Goal: Transaction & Acquisition: Purchase product/service

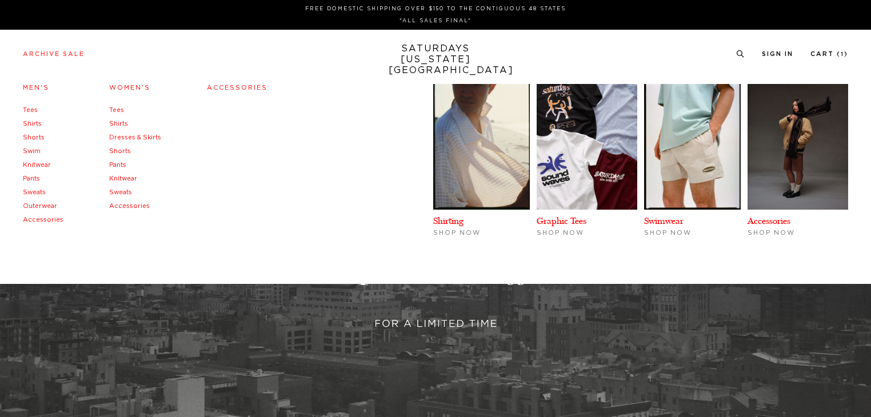
click at [42, 51] on link "Archive Sale" at bounding box center [54, 54] width 62 height 6
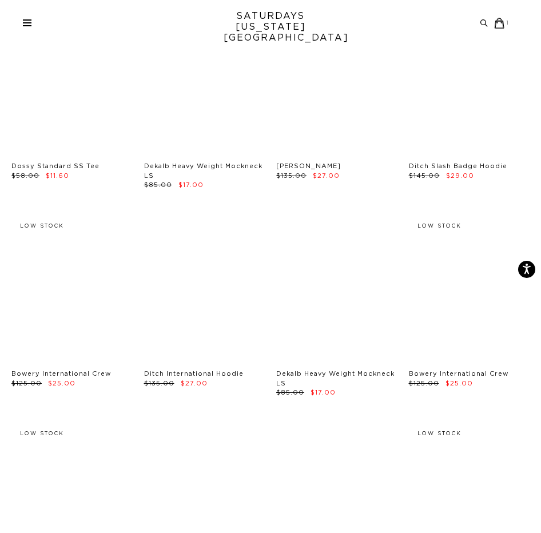
scroll to position [3372, 0]
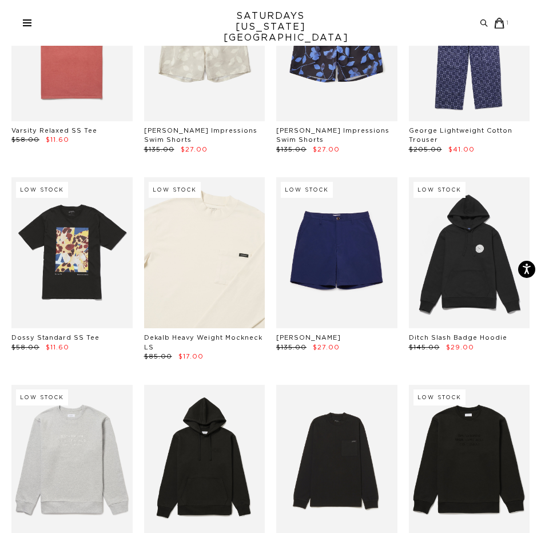
click at [226, 225] on link at bounding box center [204, 252] width 121 height 151
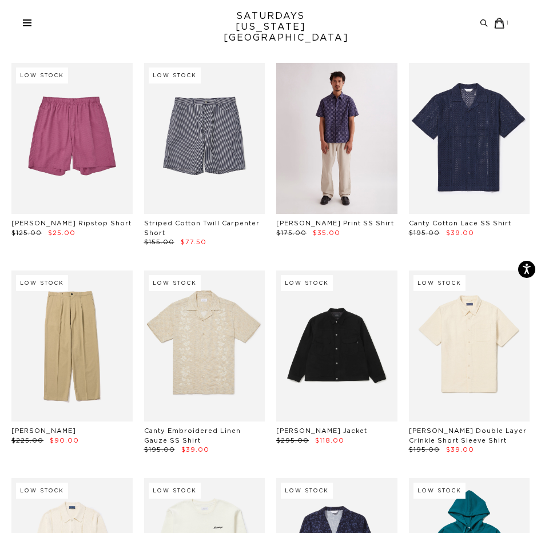
scroll to position [4972, 0]
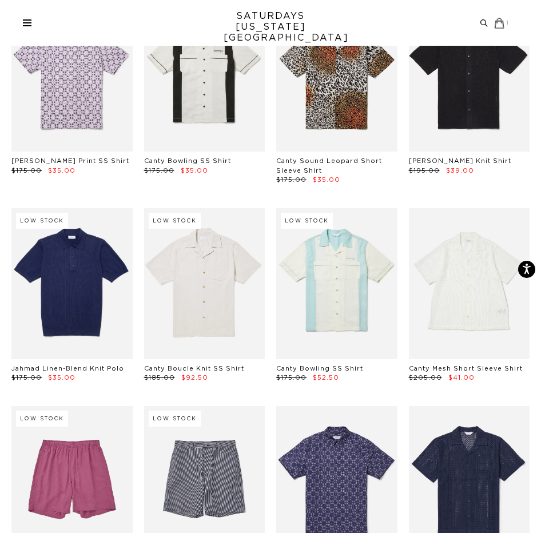
click at [506, 22] on small "1" at bounding box center [507, 23] width 3 height 5
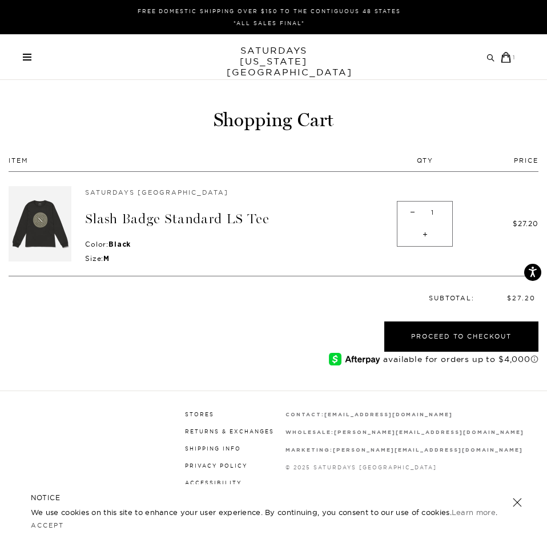
click at [414, 210] on span "-" at bounding box center [412, 213] width 15 height 22
type input "0"
click at [23, 57] on span at bounding box center [27, 57] width 9 height 1
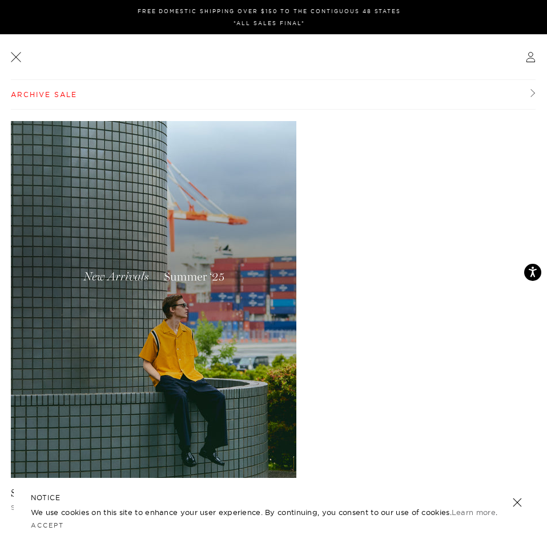
click at [50, 90] on link "Archive Sale" at bounding box center [273, 95] width 525 height 30
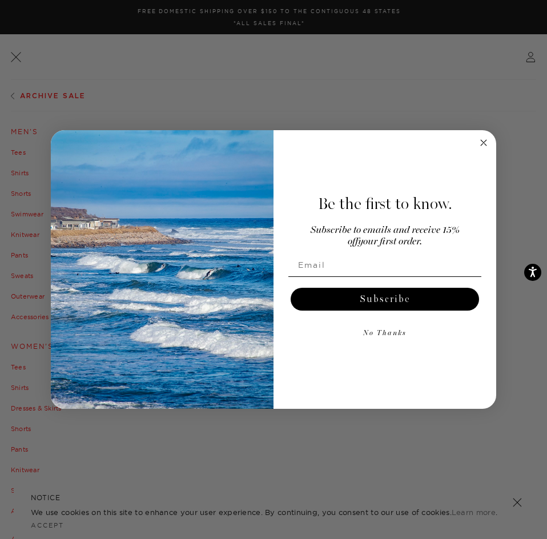
click at [488, 144] on circle "Close dialog" at bounding box center [484, 143] width 13 height 13
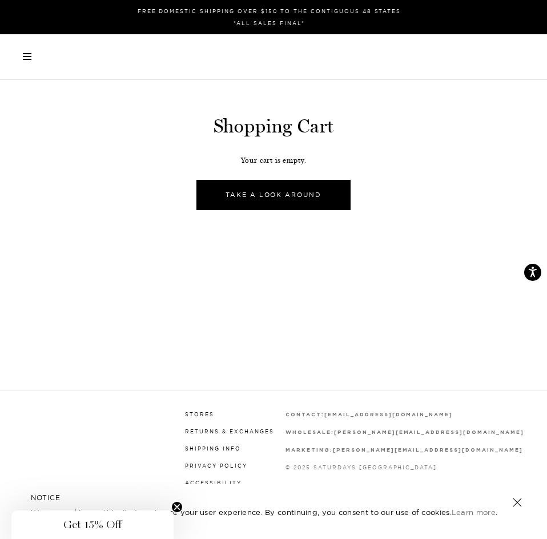
click at [33, 55] on div "Archive Sale Men's Tees Shirts Shorts Swim Knitwear Pants Sweats" at bounding box center [269, 56] width 493 height 7
click at [29, 58] on link at bounding box center [27, 56] width 9 height 7
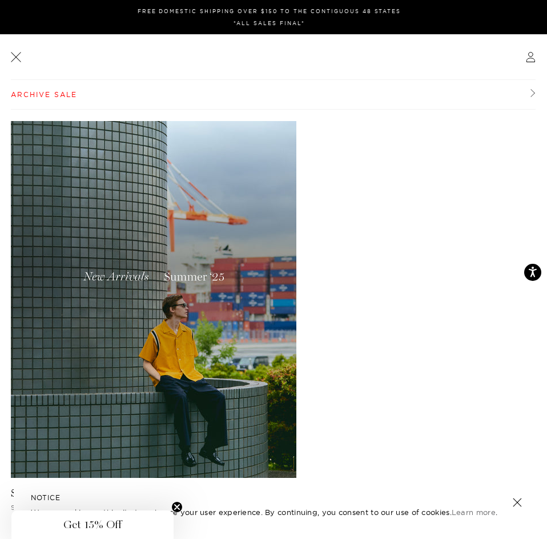
click at [49, 89] on link "Archive Sale" at bounding box center [273, 95] width 525 height 30
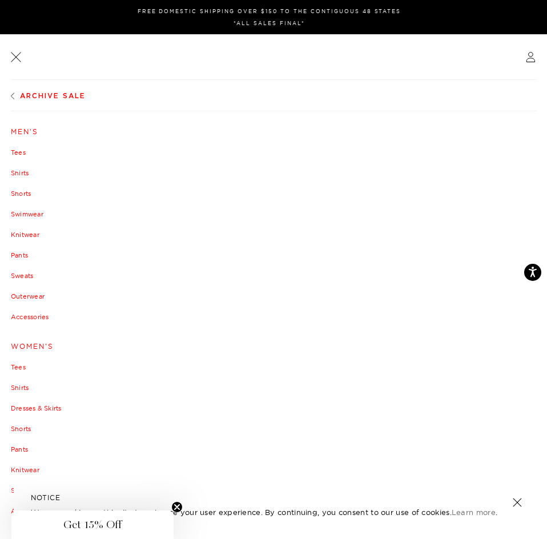
click at [21, 132] on link "Men's" at bounding box center [274, 132] width 526 height 7
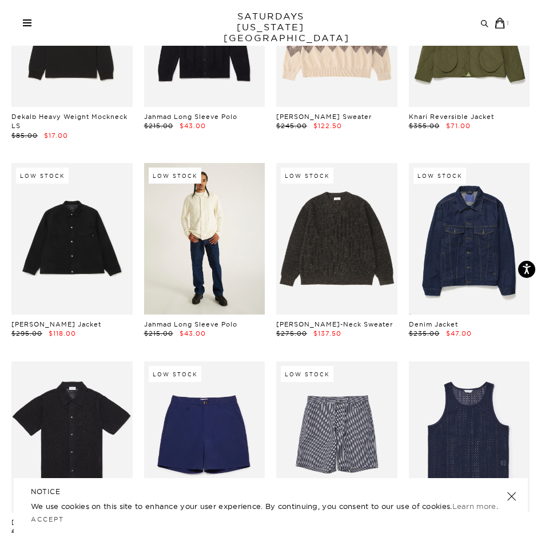
scroll to position [1981, 0]
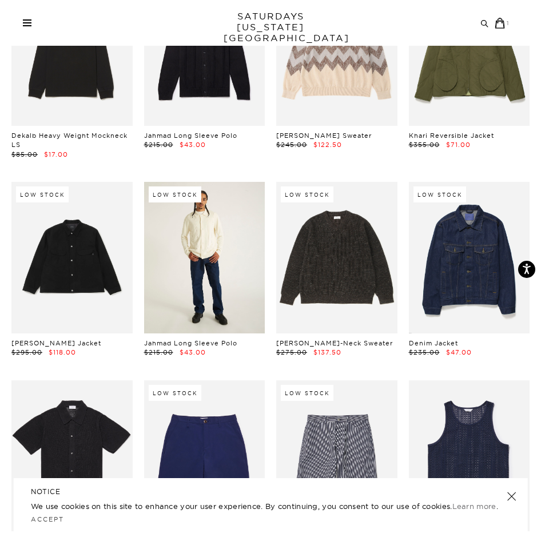
click at [186, 242] on link at bounding box center [204, 257] width 121 height 151
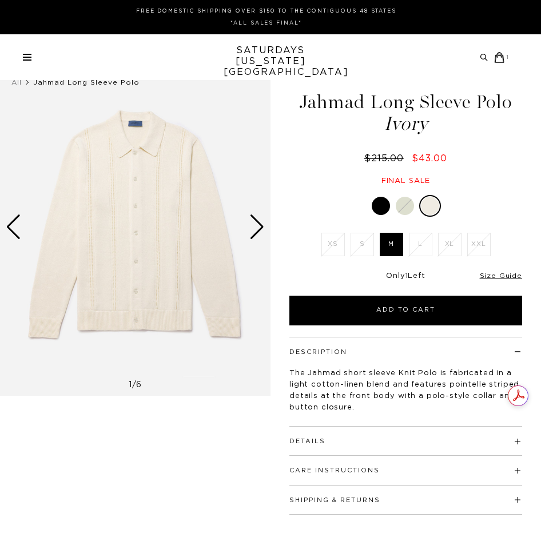
click at [385, 245] on label "M" at bounding box center [390, 244] width 23 height 23
click at [0, 0] on input "M" at bounding box center [0, 0] width 0 height 0
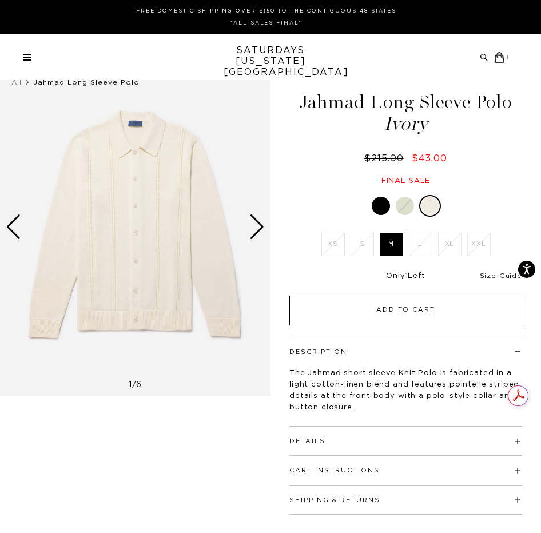
click at [392, 305] on button "Add to Cart" at bounding box center [405, 310] width 233 height 30
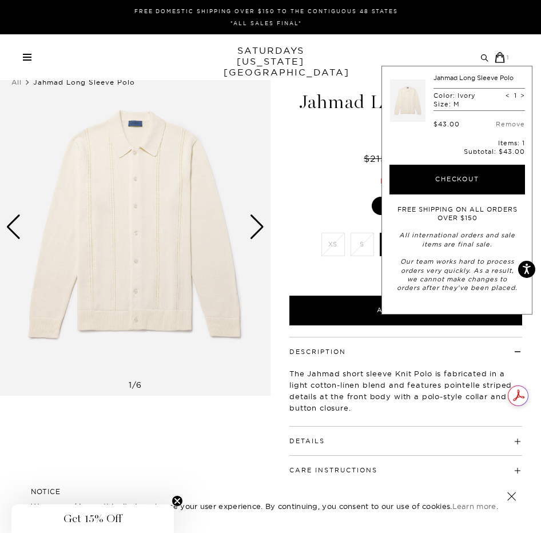
click at [263, 229] on div "Next slide" at bounding box center [256, 226] width 15 height 25
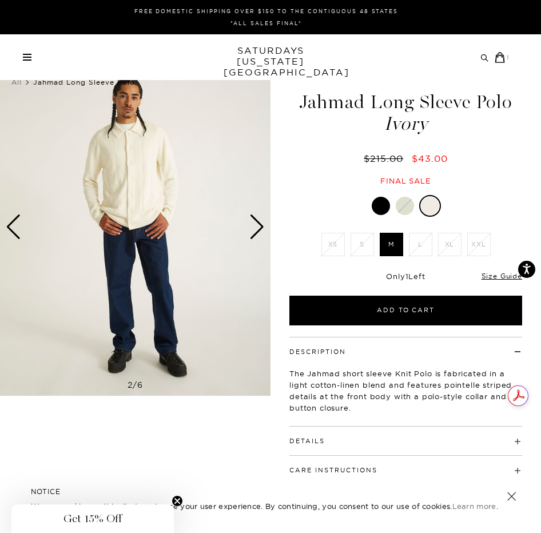
click at [259, 229] on div "Next slide" at bounding box center [256, 226] width 15 height 25
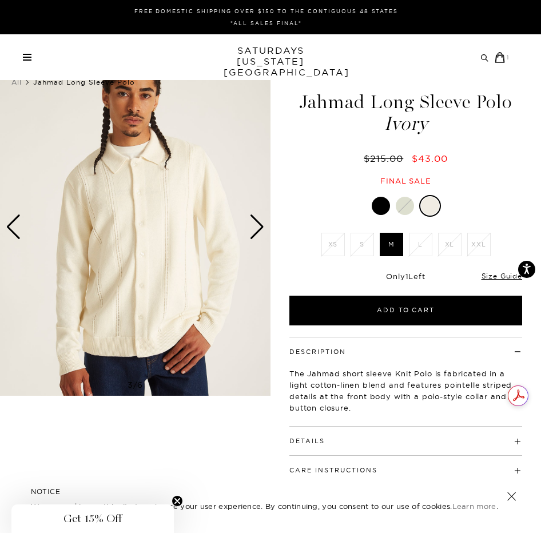
click at [259, 229] on div "Next slide" at bounding box center [256, 226] width 15 height 25
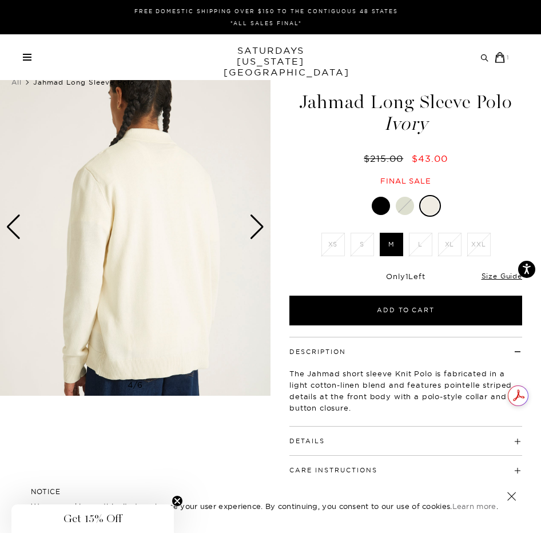
click at [259, 229] on div "Next slide" at bounding box center [256, 226] width 15 height 25
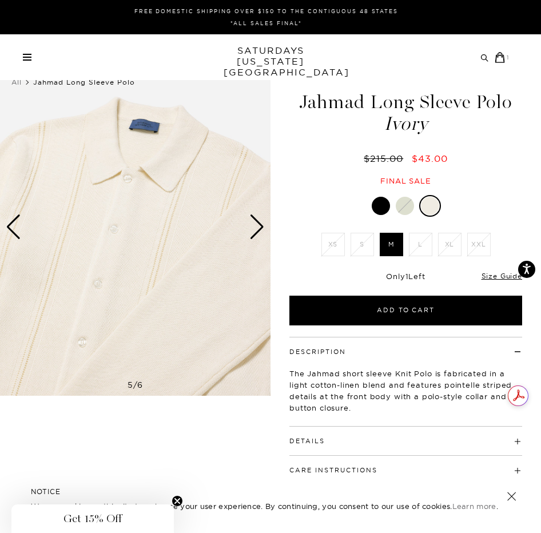
click at [258, 229] on div "Next slide" at bounding box center [256, 226] width 15 height 25
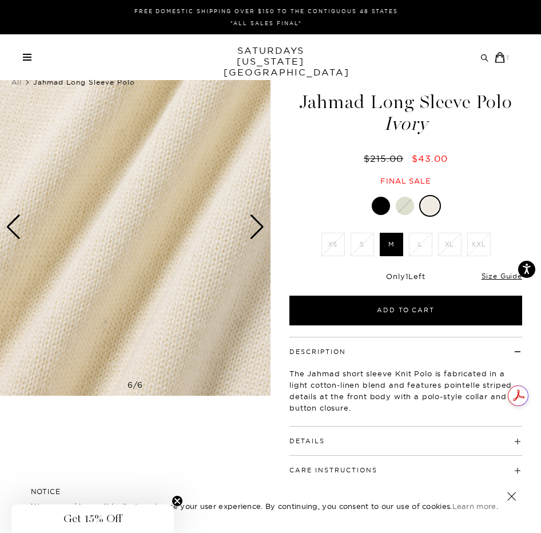
click at [260, 222] on div "Next slide" at bounding box center [256, 226] width 15 height 25
click at [259, 222] on div "Next slide" at bounding box center [256, 226] width 15 height 25
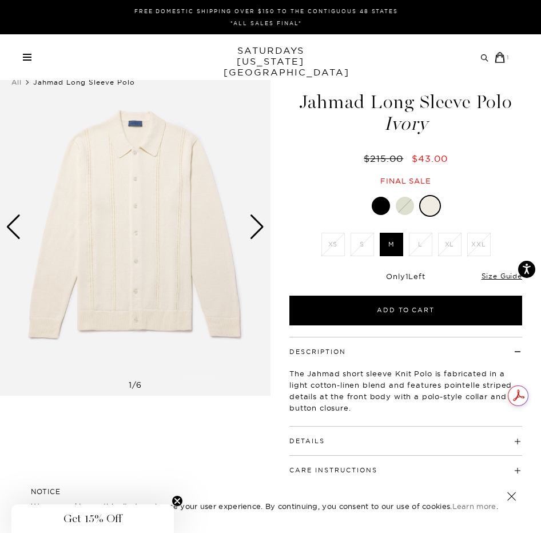
click at [259, 222] on div "Next slide" at bounding box center [256, 226] width 15 height 25
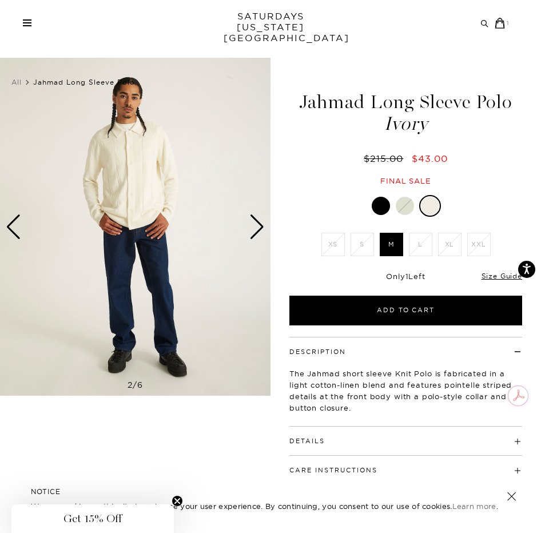
scroll to position [286, 0]
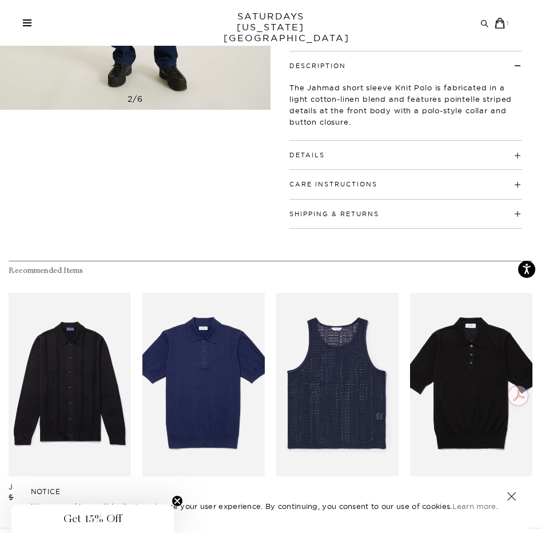
click at [334, 187] on button "Care Instructions" at bounding box center [333, 184] width 88 height 6
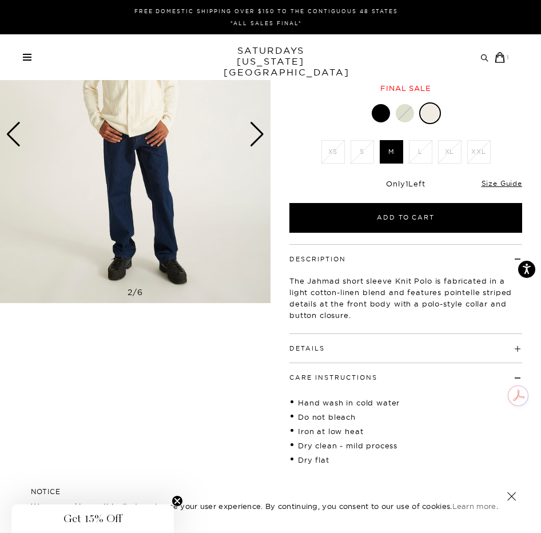
scroll to position [0, 0]
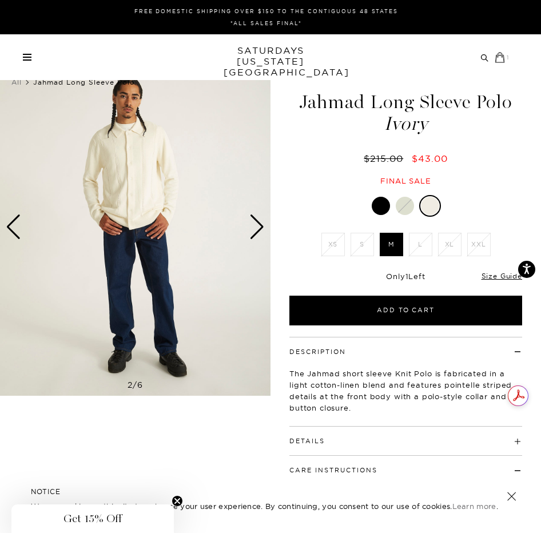
click at [499, 55] on icon at bounding box center [499, 57] width 9 height 10
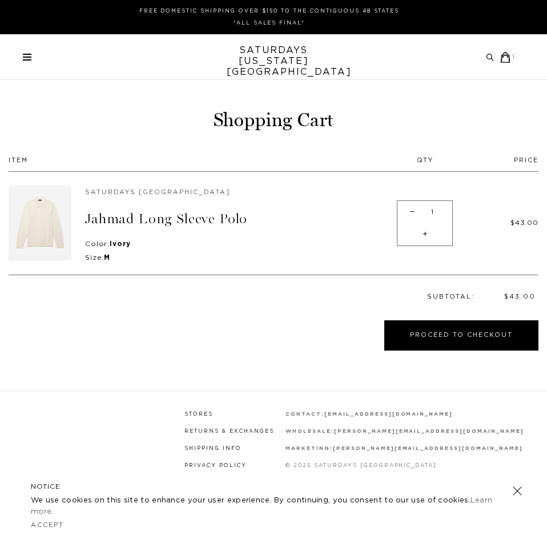
click at [413, 211] on span "-" at bounding box center [412, 212] width 15 height 22
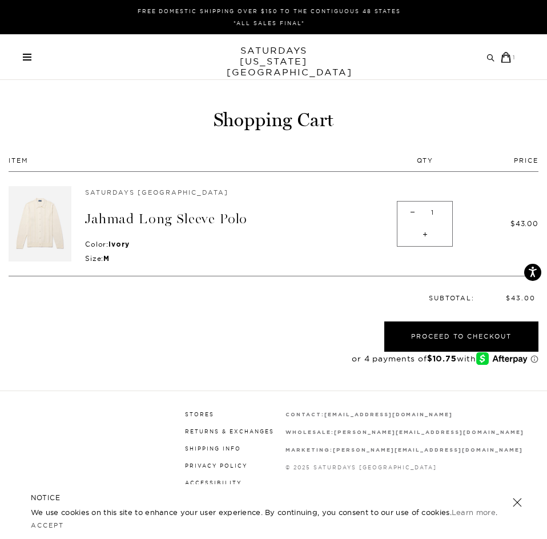
type input "0"
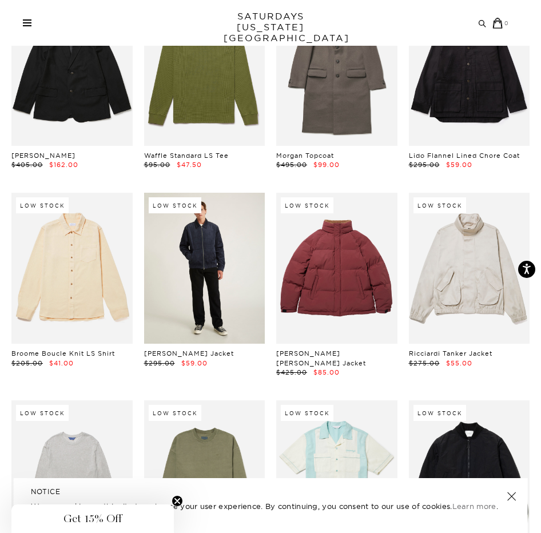
scroll to position [5467, 0]
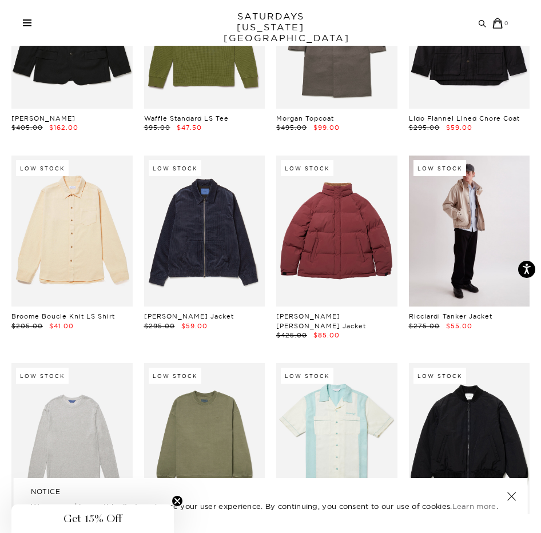
click at [478, 265] on link at bounding box center [469, 230] width 121 height 151
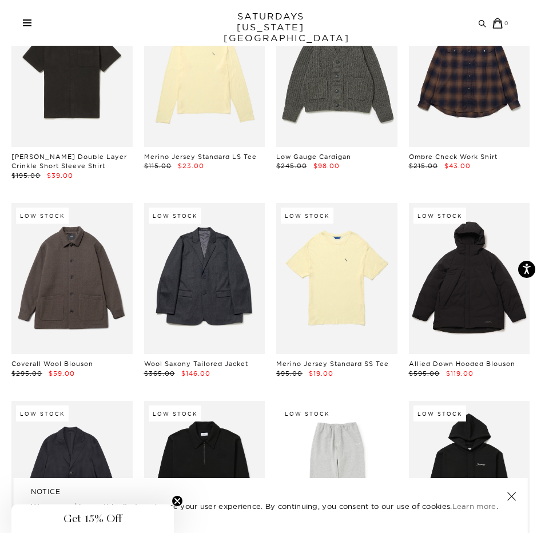
scroll to position [9182, 0]
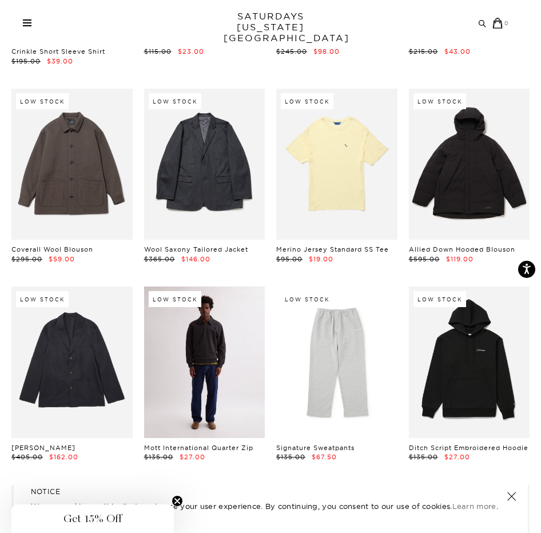
click at [207, 344] on link at bounding box center [204, 361] width 121 height 151
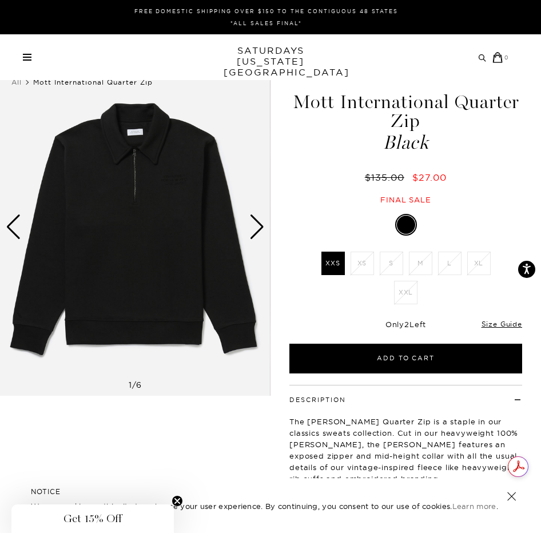
click at [247, 233] on img at bounding box center [134, 227] width 270 height 338
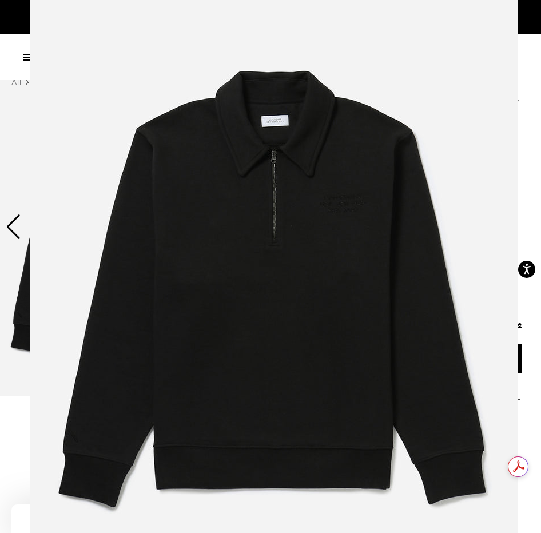
scroll to position [9, 0]
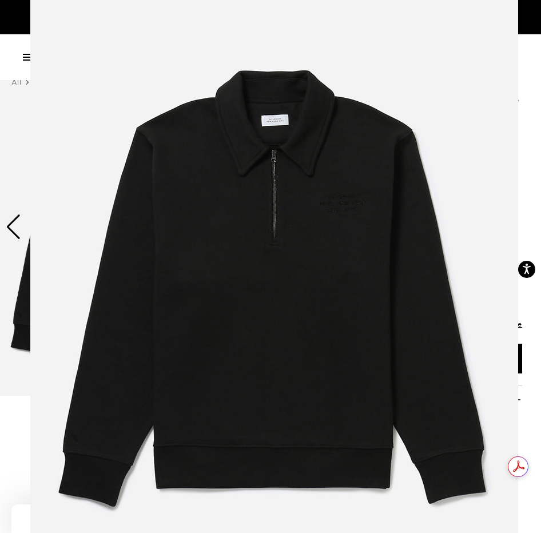
click at [525, 107] on figure at bounding box center [270, 266] width 541 height 533
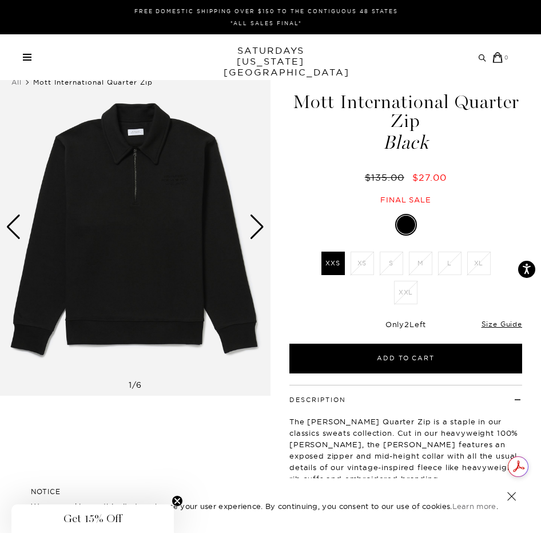
scroll to position [0, 0]
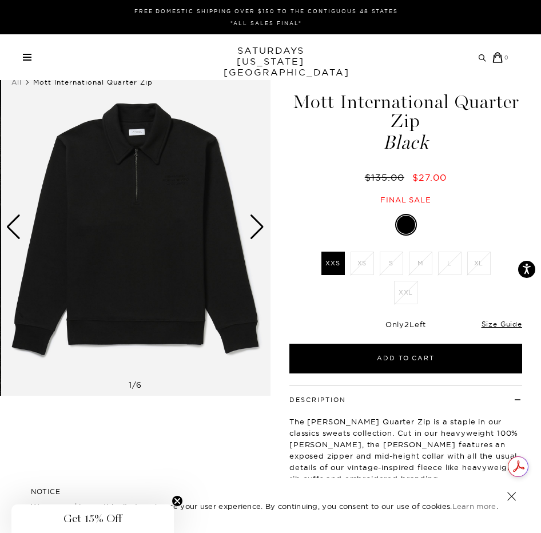
click at [253, 227] on div "Next slide" at bounding box center [256, 226] width 15 height 25
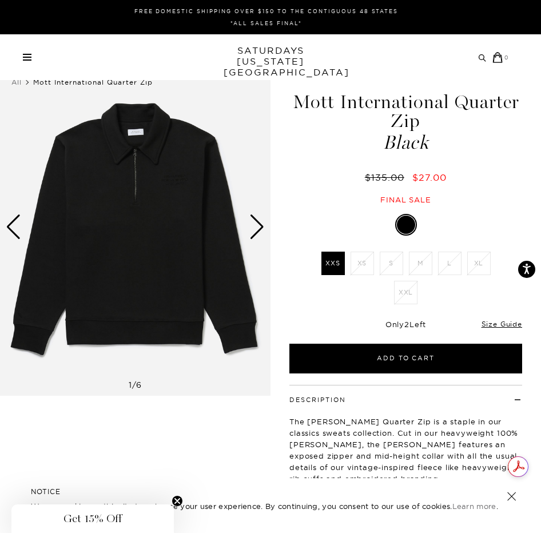
click at [256, 226] on div "Next slide" at bounding box center [256, 226] width 15 height 25
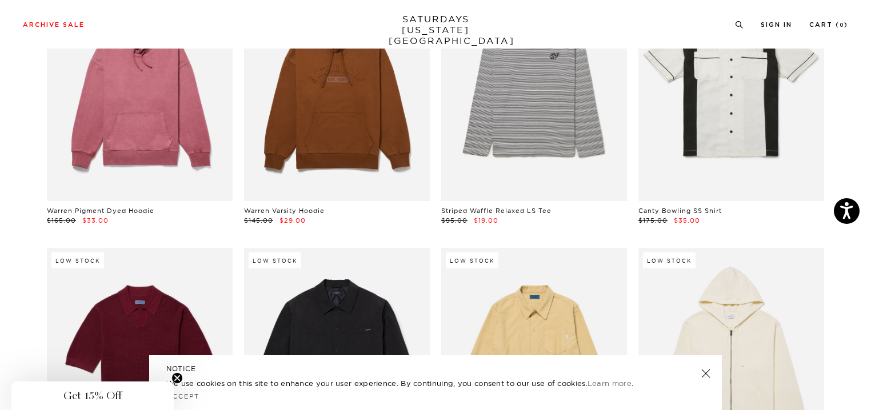
scroll to position [8079, 0]
